Goal: Task Accomplishment & Management: Use online tool/utility

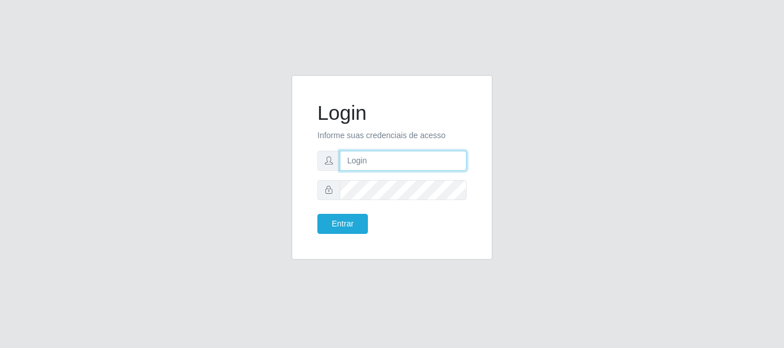
drag, startPoint x: 397, startPoint y: 159, endPoint x: 400, endPoint y: 165, distance: 6.7
click at [397, 159] on input "text" at bounding box center [403, 161] width 127 height 20
type input "[EMAIL_ADDRESS][DOMAIN_NAME]"
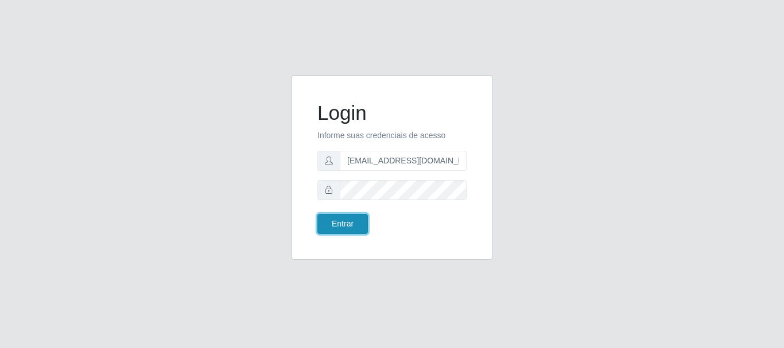
click at [354, 223] on button "Entrar" at bounding box center [342, 224] width 51 height 20
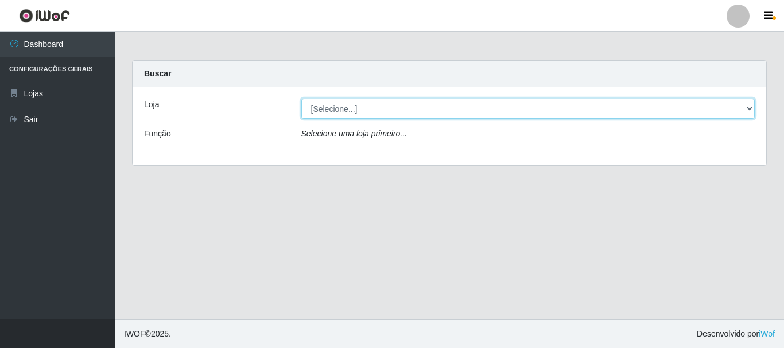
click at [751, 106] on select "[Selecione...] Queiroz Atacadão - [GEOGRAPHIC_DATA]" at bounding box center [528, 109] width 454 height 20
select select "464"
click at [301, 99] on select "[Selecione...] Queiroz Atacadão - [GEOGRAPHIC_DATA]" at bounding box center [528, 109] width 454 height 20
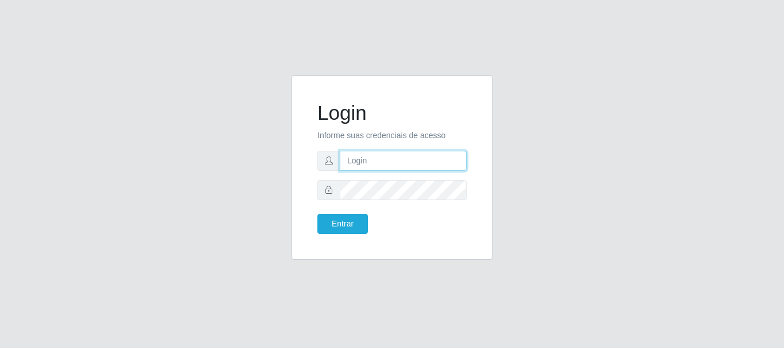
click at [379, 163] on input "text" at bounding box center [403, 161] width 127 height 20
type input "[EMAIL_ADDRESS][DOMAIN_NAME]"
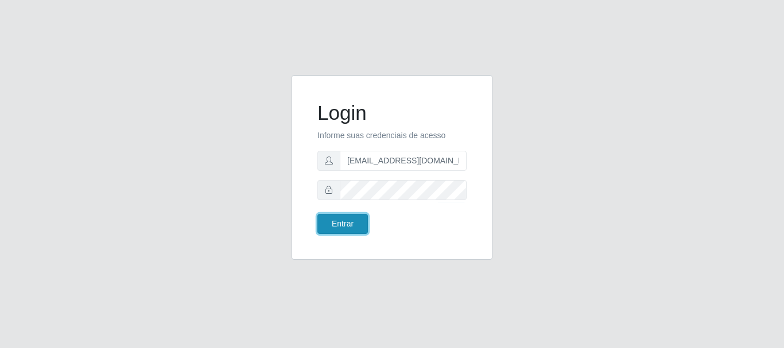
click at [334, 223] on button "Entrar" at bounding box center [342, 224] width 51 height 20
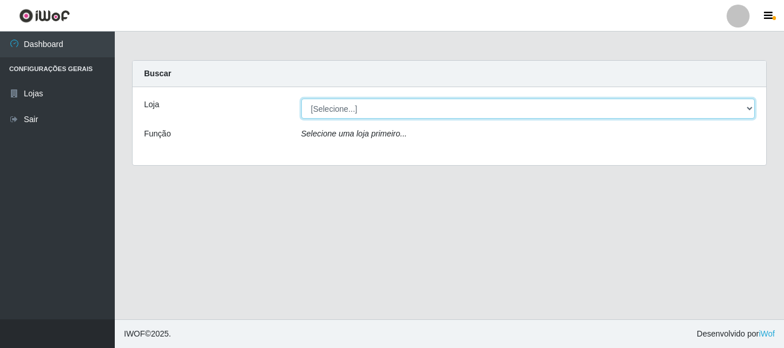
drag, startPoint x: 749, startPoint y: 108, endPoint x: 719, endPoint y: 116, distance: 31.5
click at [749, 108] on select "[Selecione...] Queiroz Atacadão - [GEOGRAPHIC_DATA]" at bounding box center [528, 109] width 454 height 20
select select "464"
click at [301, 99] on select "[Selecione...] Queiroz Atacadão - [GEOGRAPHIC_DATA]" at bounding box center [528, 109] width 454 height 20
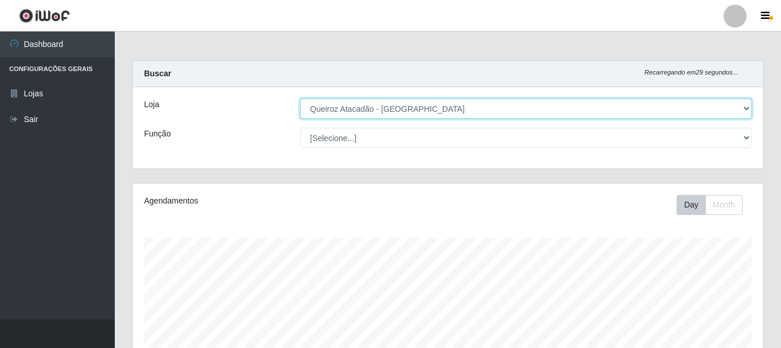
scroll to position [238, 631]
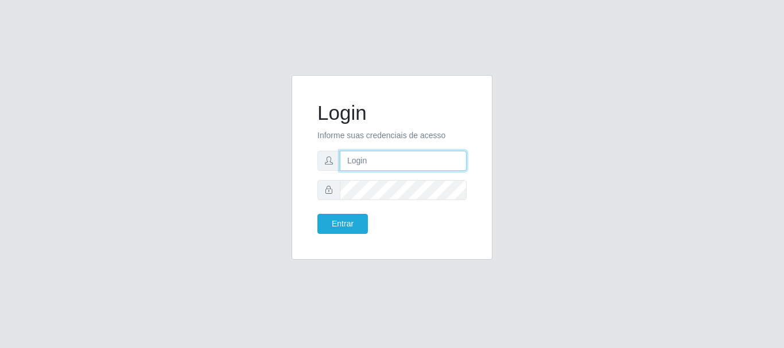
click at [364, 156] on input "text" at bounding box center [403, 161] width 127 height 20
type input "[EMAIL_ADDRESS][DOMAIN_NAME]"
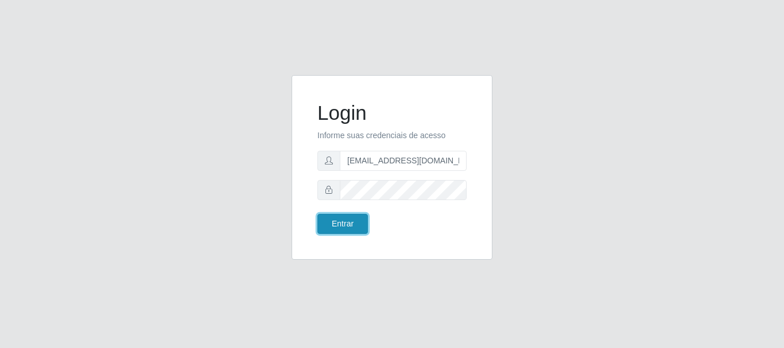
click at [354, 221] on button "Entrar" at bounding box center [342, 224] width 51 height 20
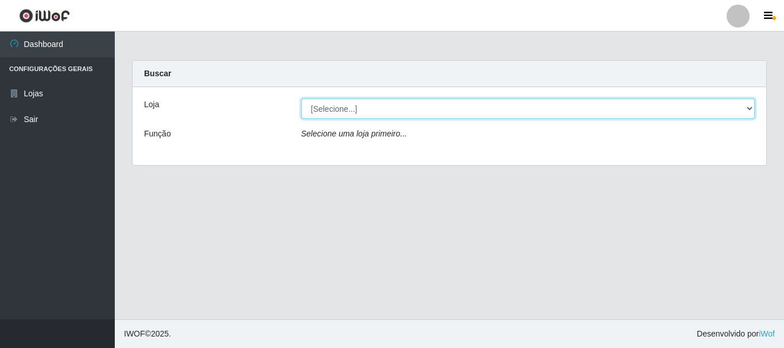
click at [751, 107] on select "[Selecione...] Queiroz Atacadão - [GEOGRAPHIC_DATA]" at bounding box center [528, 109] width 454 height 20
select select "464"
click at [301, 99] on select "[Selecione...] Queiroz Atacadão - [GEOGRAPHIC_DATA]" at bounding box center [528, 109] width 454 height 20
